Goal: Task Accomplishment & Management: Manage account settings

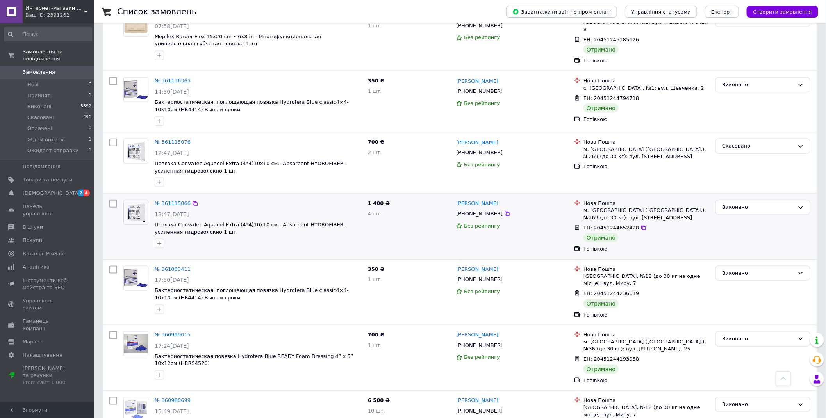
scroll to position [130, 0]
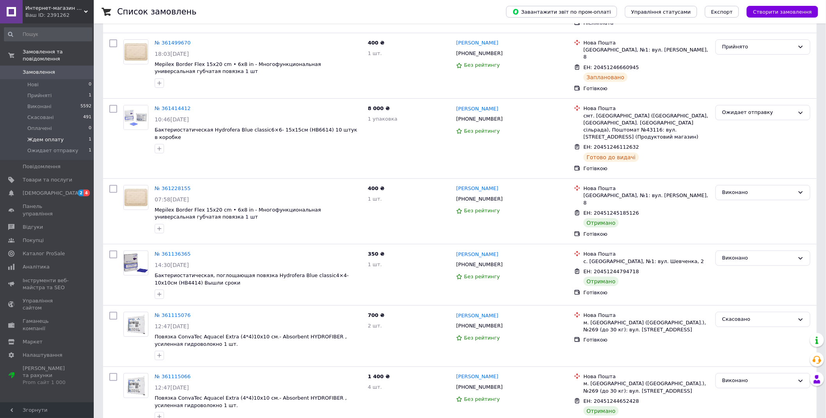
click at [39, 141] on span "Ждем оплату" at bounding box center [45, 139] width 36 height 7
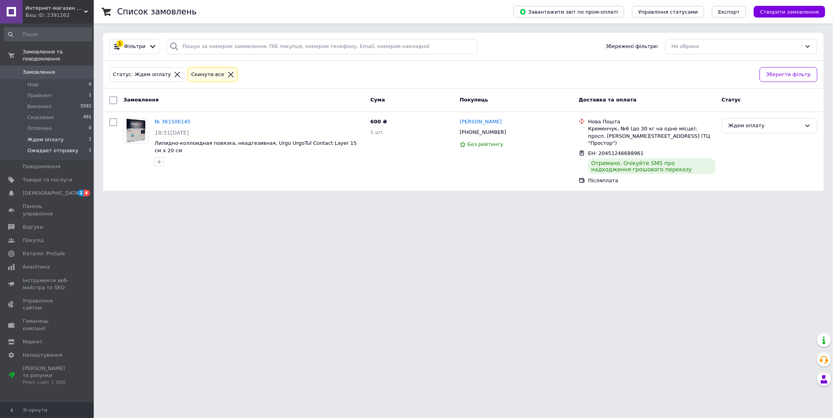
click at [39, 148] on span "Ожидает отправку" at bounding box center [52, 150] width 51 height 7
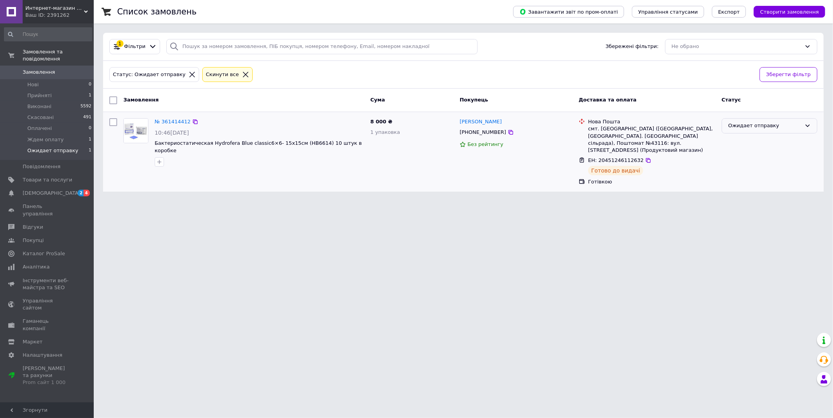
click at [753, 125] on div "Ожидает отправку" at bounding box center [764, 126] width 73 height 8
click at [752, 192] on li "Ждем оплату" at bounding box center [769, 193] width 95 height 14
click at [747, 125] on div "Ждем оплату" at bounding box center [764, 126] width 73 height 8
click at [756, 196] on li "Ожидает отправку" at bounding box center [769, 193] width 95 height 14
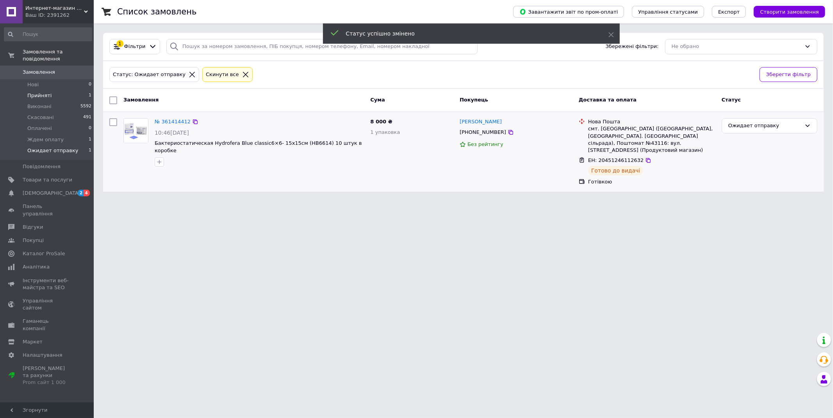
click at [38, 96] on span "Прийняті" at bounding box center [39, 95] width 24 height 7
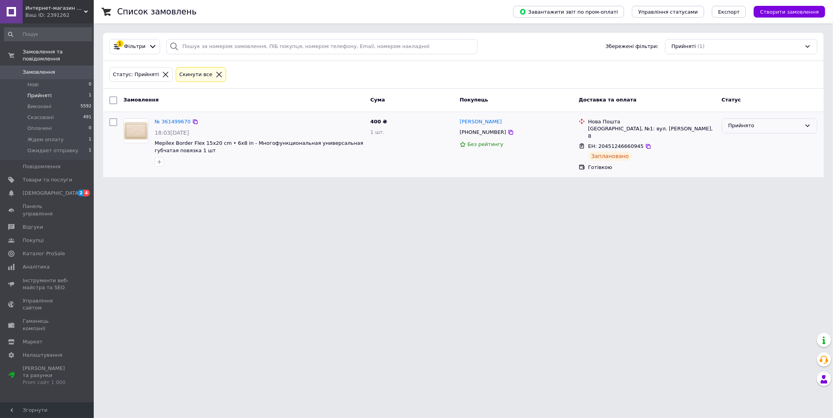
click at [729, 123] on div "Прийнято" at bounding box center [764, 126] width 73 height 8
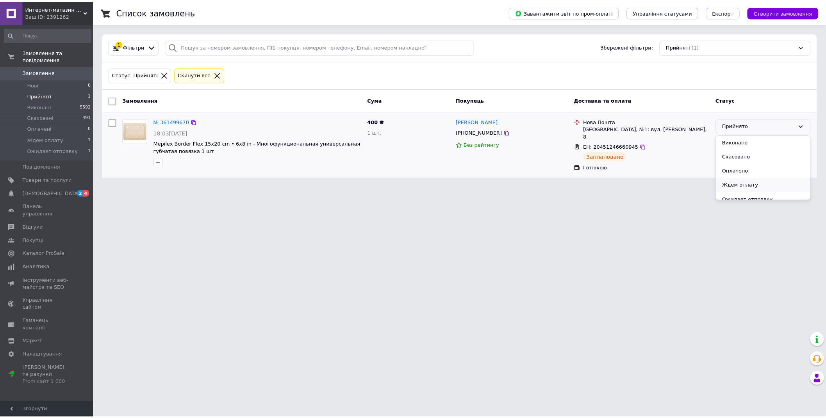
scroll to position [6, 0]
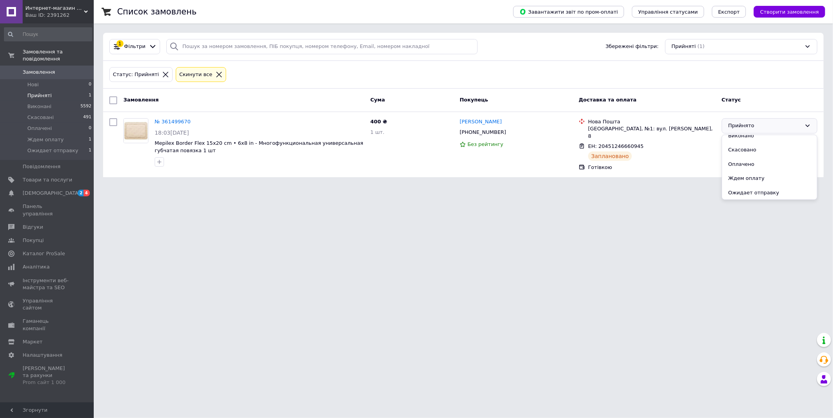
drag, startPoint x: 768, startPoint y: 194, endPoint x: 764, endPoint y: 197, distance: 4.5
click at [767, 195] on li "Ожидает отправку" at bounding box center [769, 193] width 95 height 14
click at [215, 77] on icon at bounding box center [218, 74] width 7 height 7
